Goal: Task Accomplishment & Management: Use online tool/utility

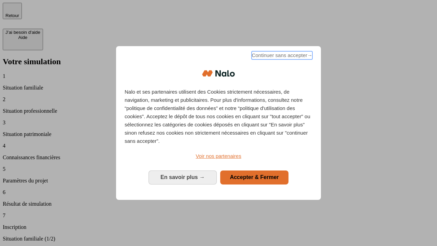
click at [281, 56] on span "Continuer sans accepter →" at bounding box center [281, 55] width 61 height 8
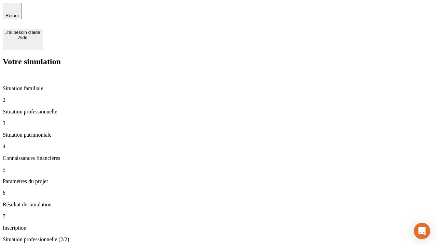
type input "30 000"
